Goal: Navigation & Orientation: Understand site structure

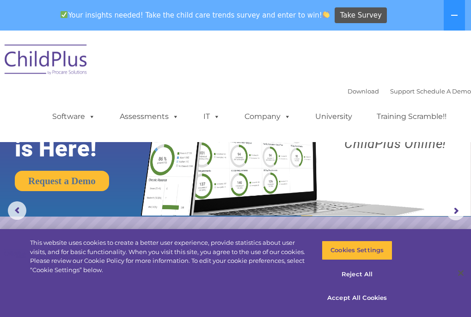
select select "MEDIUM"
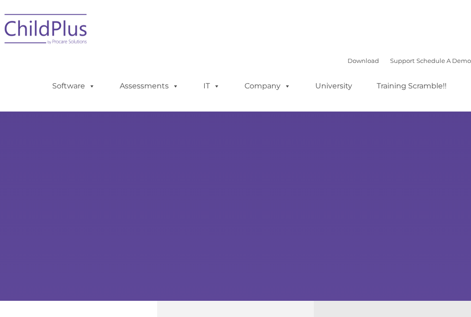
type input ""
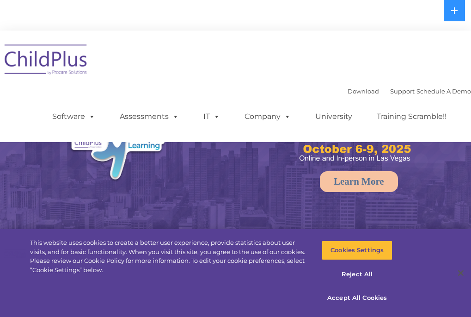
select select "MEDIUM"
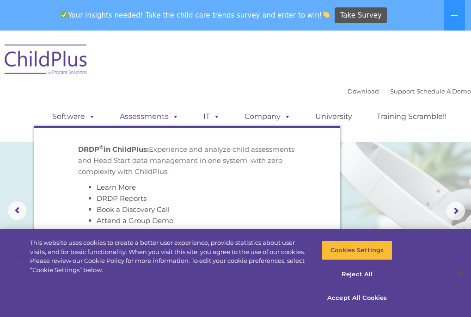
click at [169, 116] on span at bounding box center [174, 116] width 10 height 9
